Goal: Task Accomplishment & Management: Use online tool/utility

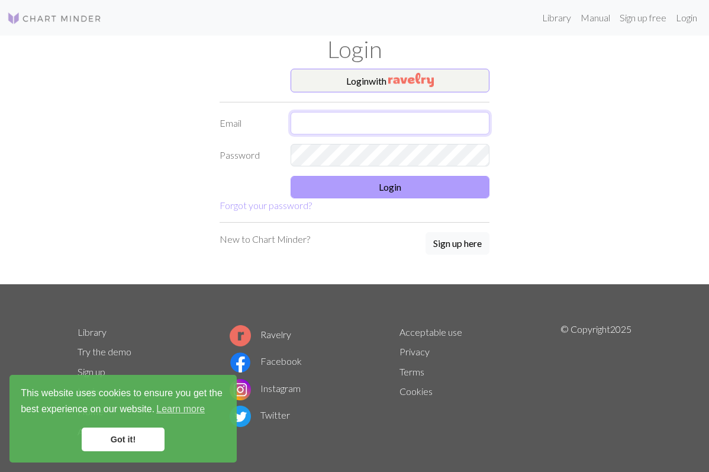
type input "[PERSON_NAME][EMAIL_ADDRESS][PERSON_NAME][DOMAIN_NAME]"
click at [360, 186] on button "Login" at bounding box center [390, 187] width 199 height 22
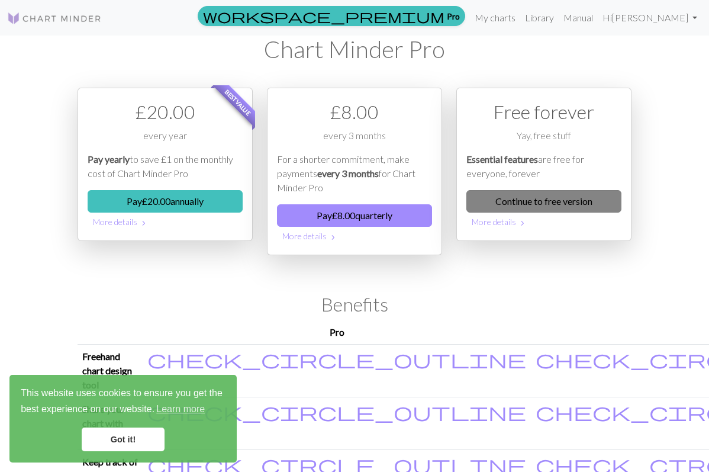
click at [536, 198] on link "Continue to free version" at bounding box center [543, 201] width 155 height 22
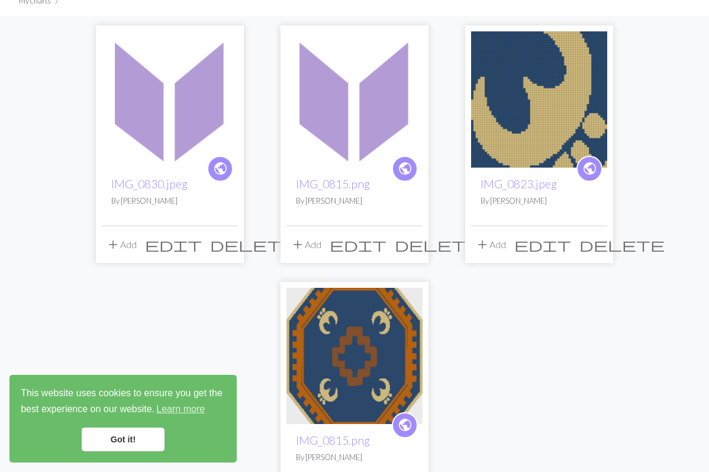
scroll to position [83, 0]
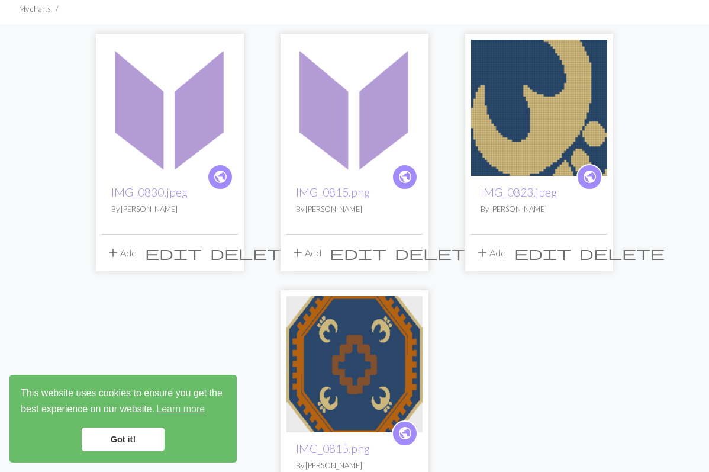
click at [139, 128] on img at bounding box center [170, 108] width 136 height 136
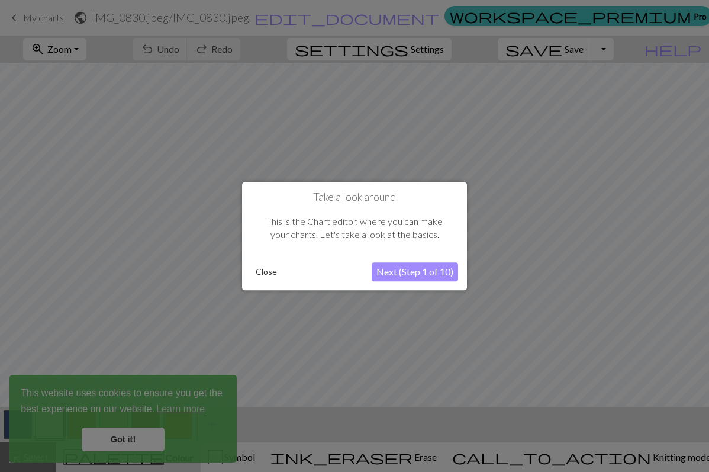
click at [389, 267] on button "Next (Step 1 of 10)" at bounding box center [415, 271] width 86 height 19
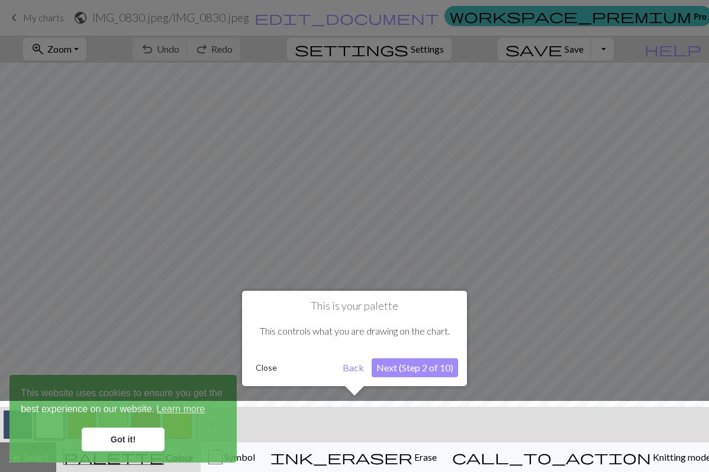
click at [408, 372] on button "Next (Step 2 of 10)" at bounding box center [415, 367] width 86 height 19
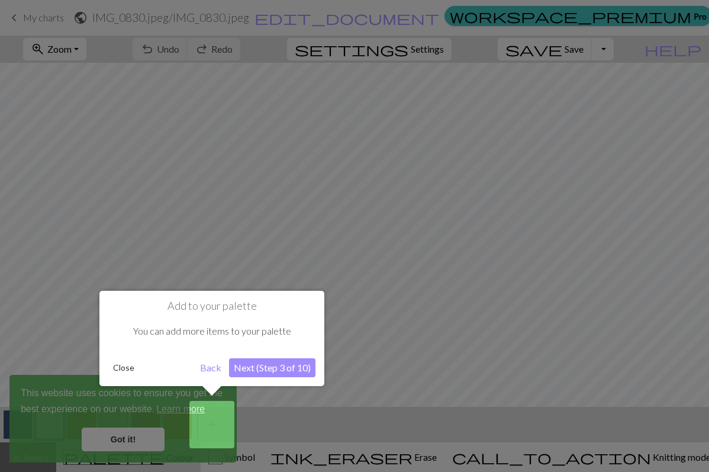
click at [268, 365] on button "Next (Step 3 of 10)" at bounding box center [272, 367] width 86 height 19
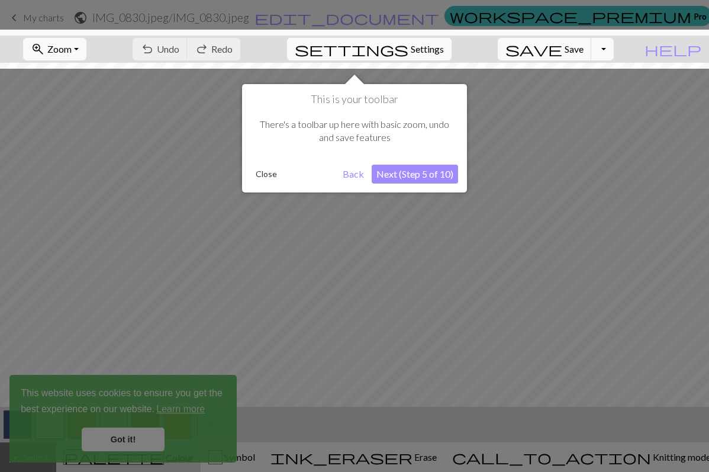
click at [429, 169] on button "Next (Step 5 of 10)" at bounding box center [415, 174] width 86 height 19
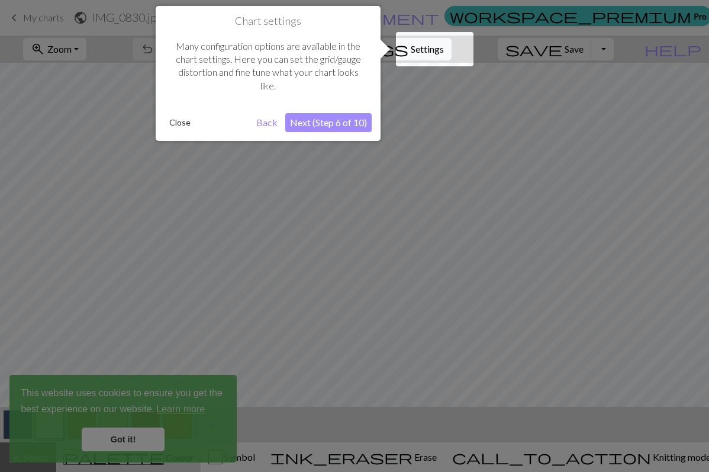
click at [358, 120] on button "Next (Step 6 of 10)" at bounding box center [328, 122] width 86 height 19
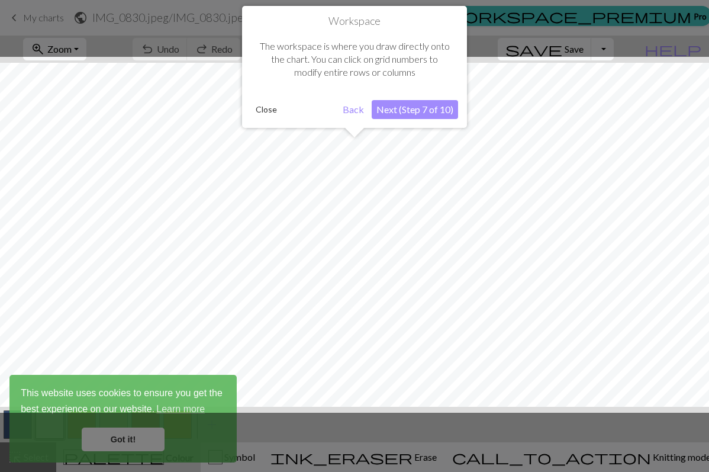
click at [424, 106] on button "Next (Step 7 of 10)" at bounding box center [415, 109] width 86 height 19
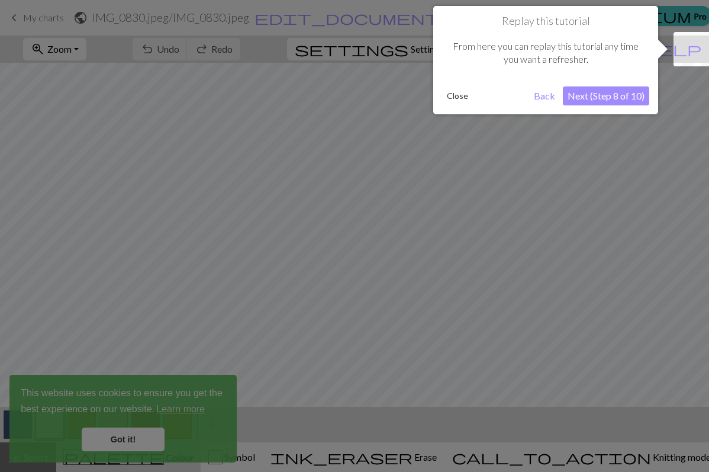
click at [591, 98] on button "Next (Step 8 of 10)" at bounding box center [606, 95] width 86 height 19
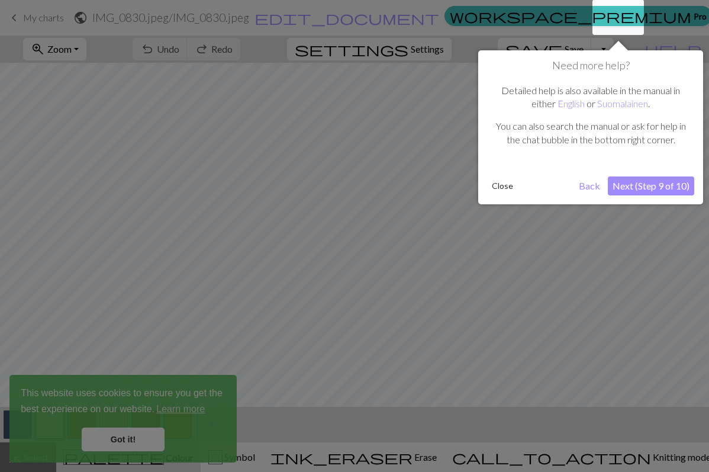
click at [633, 179] on button "Next (Step 9 of 10)" at bounding box center [651, 185] width 86 height 19
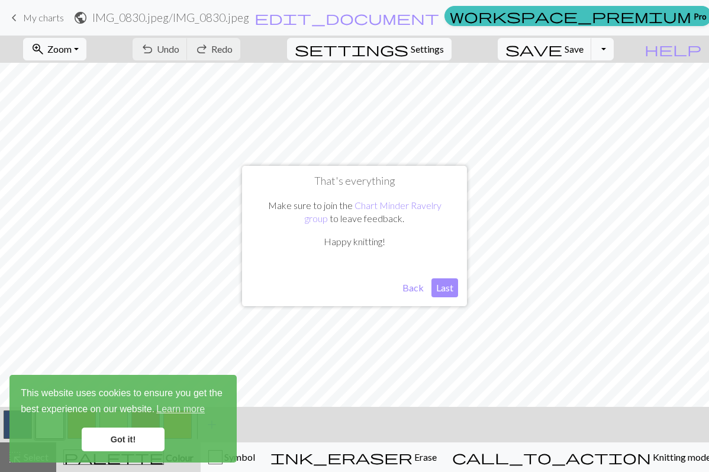
click at [440, 288] on button "Last" at bounding box center [444, 287] width 27 height 19
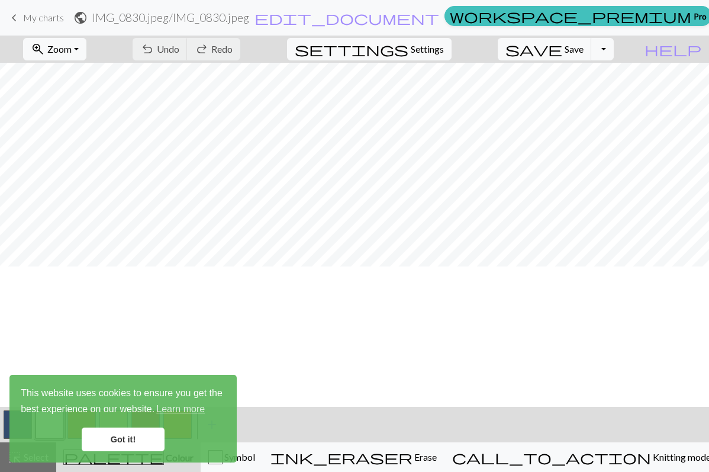
scroll to position [3249, 0]
click at [117, 443] on link "Got it!" at bounding box center [123, 439] width 83 height 24
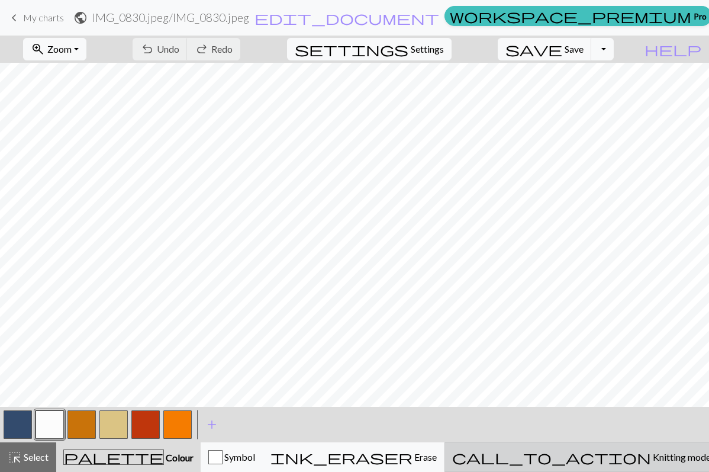
click at [599, 456] on span "call_to_action" at bounding box center [551, 457] width 199 height 17
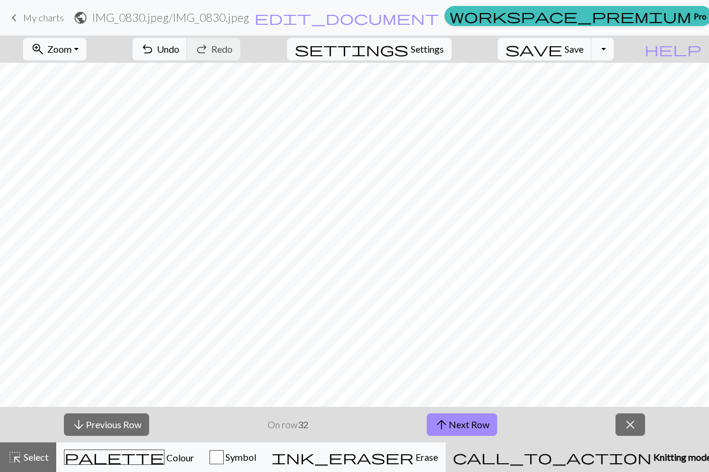
scroll to position [3124, 955]
click at [86, 48] on button "zoom_in Zoom Zoom" at bounding box center [54, 49] width 63 height 22
click at [80, 143] on button "50%" at bounding box center [71, 142] width 94 height 19
click at [461, 418] on button "arrow_upward Next Row" at bounding box center [462, 424] width 70 height 22
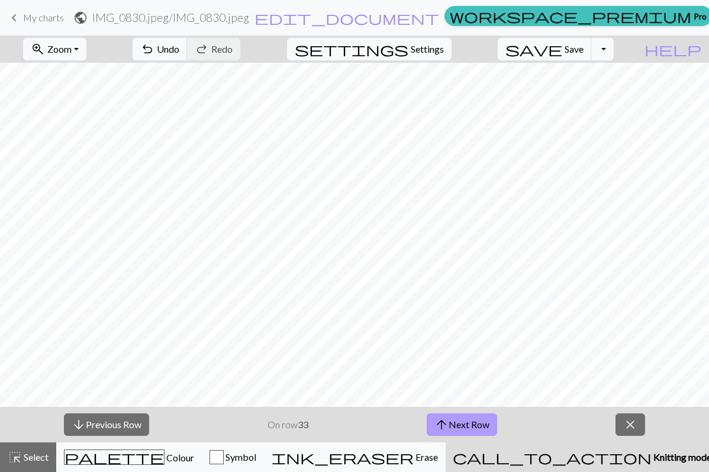
click at [461, 418] on button "arrow_upward Next Row" at bounding box center [462, 424] width 70 height 22
click at [461, 417] on button "arrow_upward Next Row" at bounding box center [462, 424] width 70 height 22
click at [461, 418] on button "arrow_upward Next Row" at bounding box center [462, 424] width 70 height 22
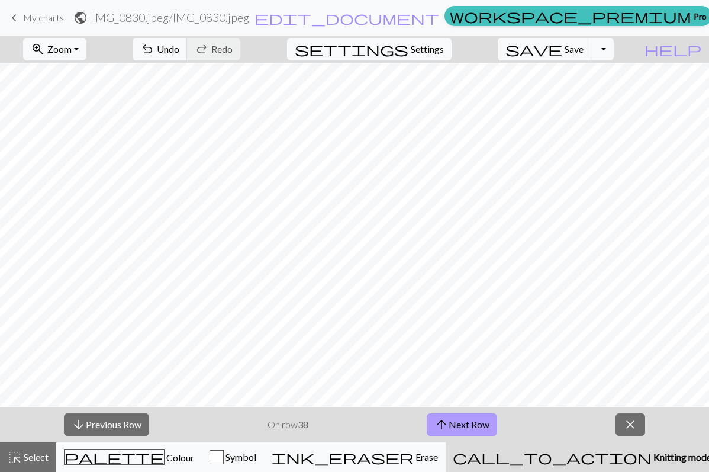
click at [461, 418] on button "arrow_upward Next Row" at bounding box center [462, 424] width 70 height 22
click at [446, 426] on span "arrow_upward" at bounding box center [441, 424] width 14 height 17
click at [477, 426] on button "arrow_upward Next Row" at bounding box center [462, 424] width 70 height 22
